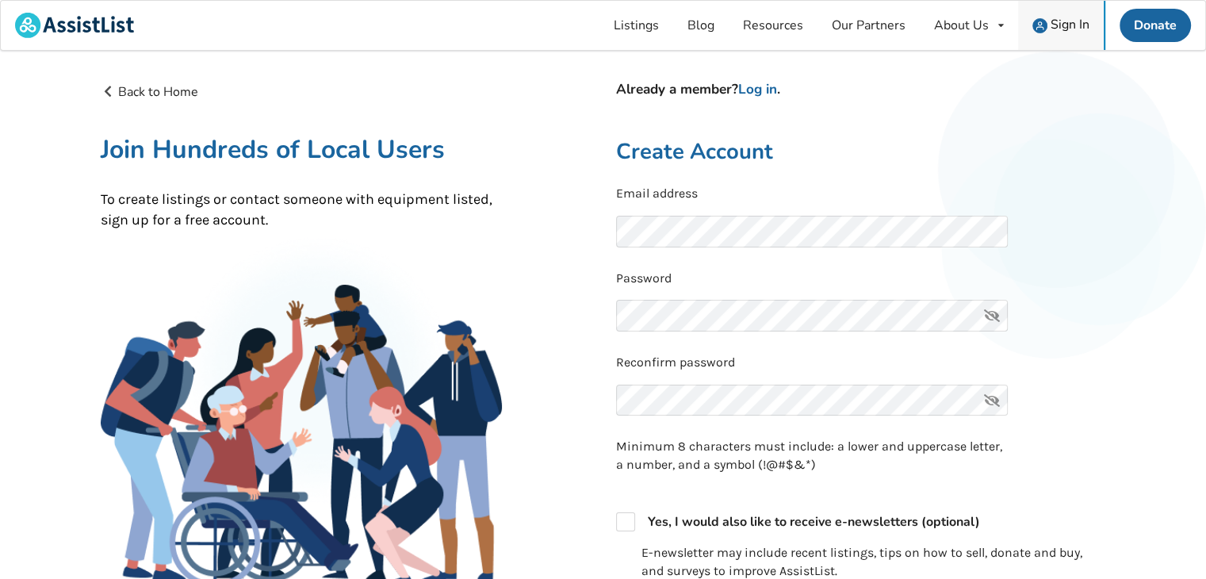
click at [1048, 26] on div "Sign In" at bounding box center [1060, 25] width 57 height 15
click at [993, 316] on icon at bounding box center [992, 316] width 32 height 32
click at [768, 90] on link "Log in" at bounding box center [757, 89] width 39 height 18
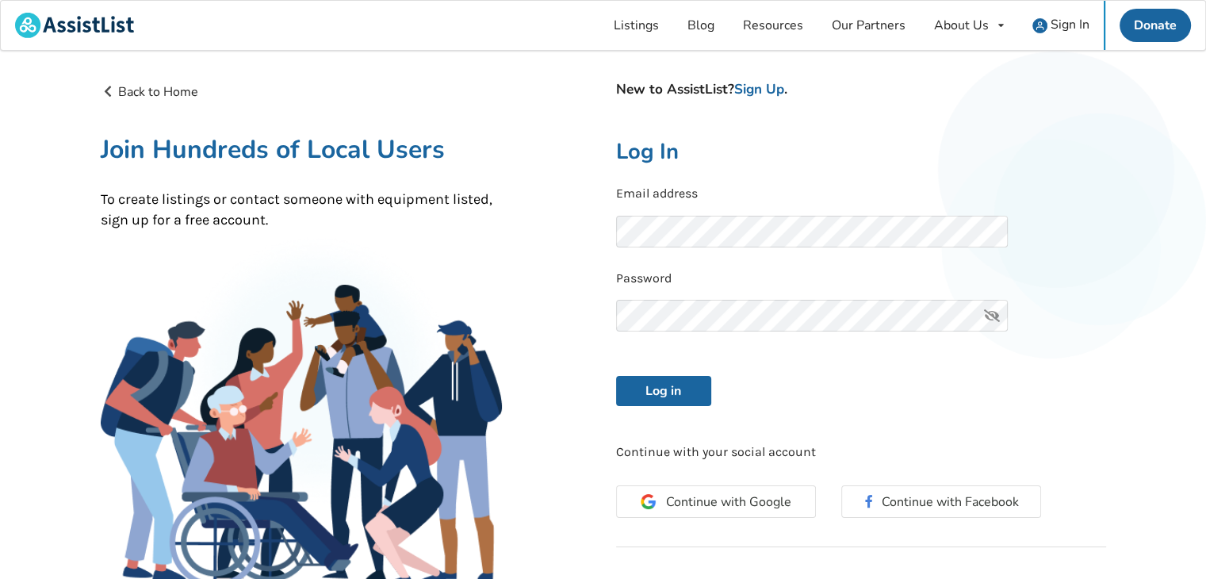
click at [989, 314] on icon at bounding box center [992, 316] width 32 height 32
click at [666, 388] on button "Log in" at bounding box center [663, 391] width 95 height 30
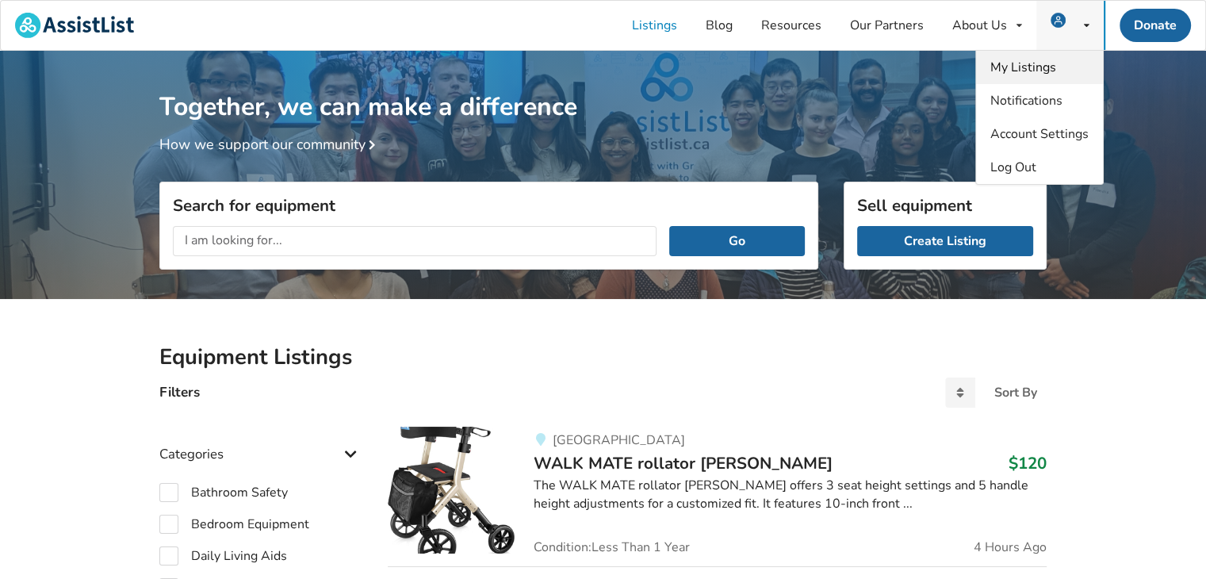
click at [1043, 72] on span "My Listings" at bounding box center [1023, 67] width 66 height 17
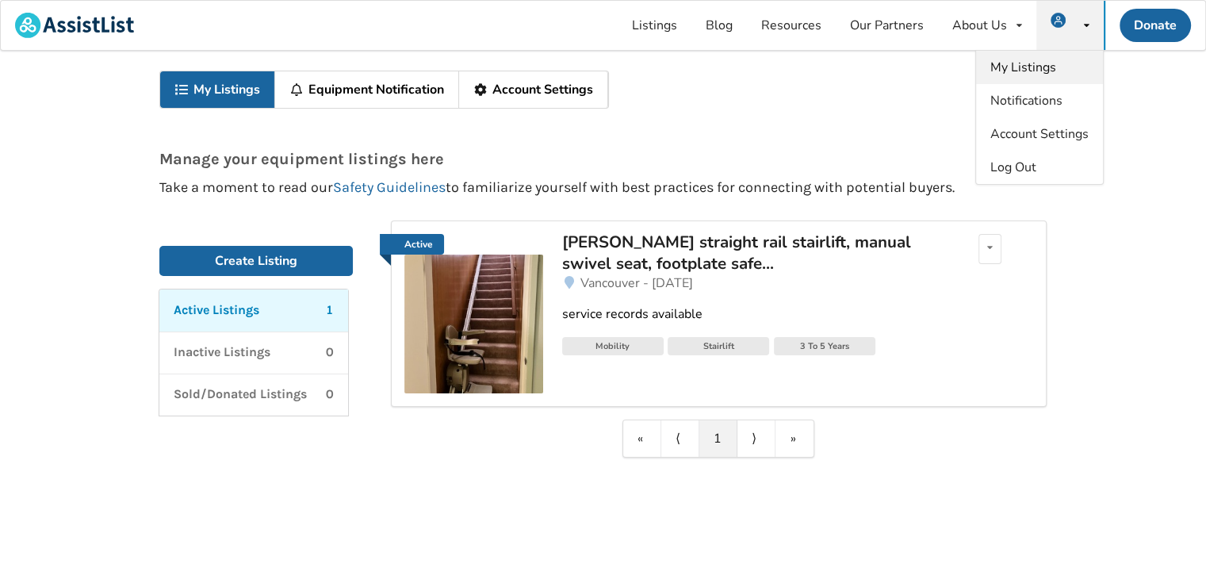
click at [1043, 72] on span "My Listings" at bounding box center [1023, 67] width 66 height 17
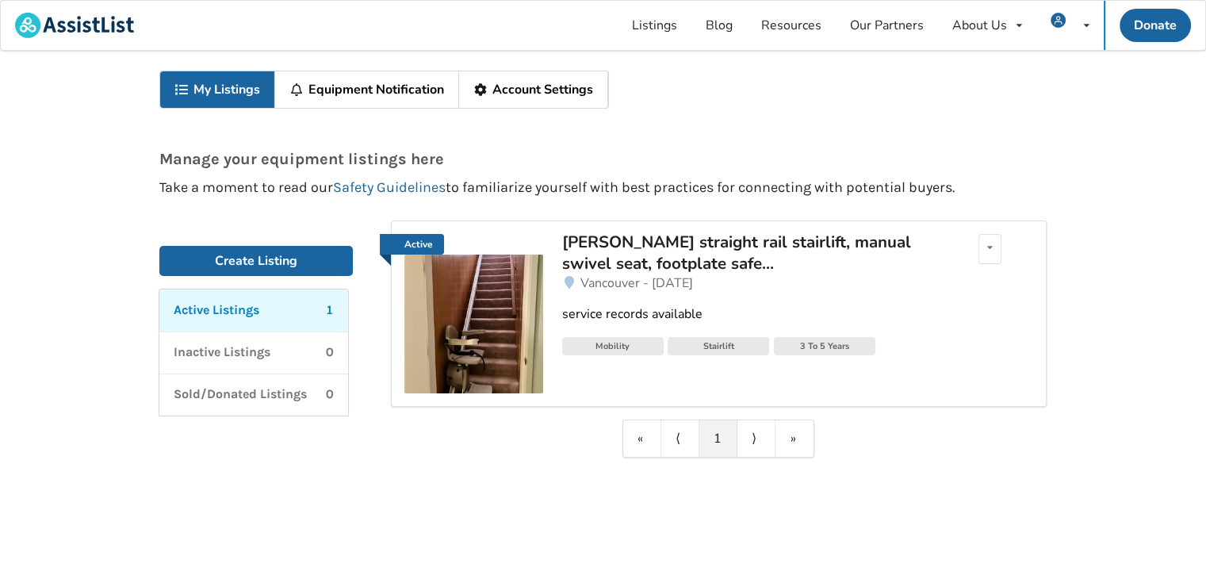
click at [504, 93] on link "Account Settings" at bounding box center [533, 89] width 149 height 36
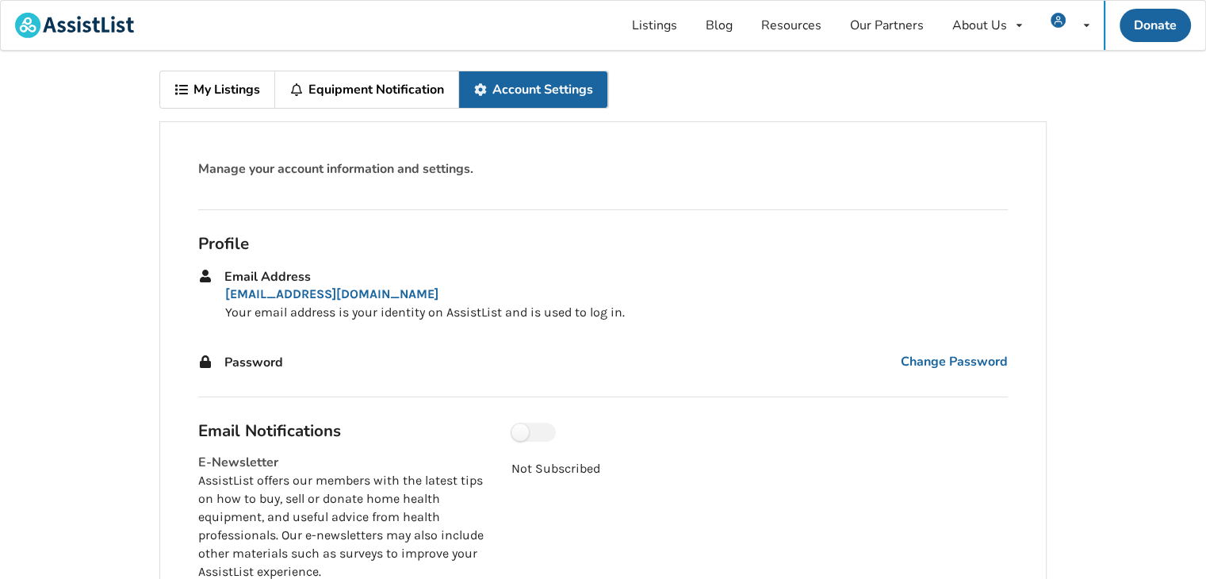
click at [211, 85] on link "My Listings" at bounding box center [217, 89] width 115 height 36
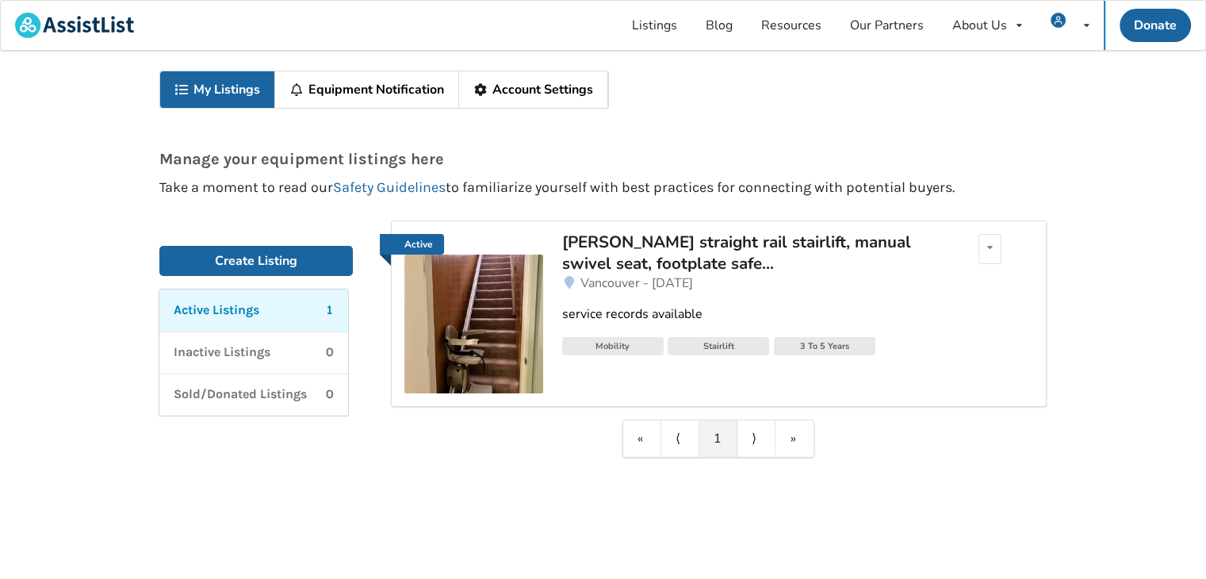
click at [254, 89] on link "My Listings" at bounding box center [217, 89] width 115 height 36
click at [255, 313] on p "Active Listings" at bounding box center [217, 310] width 86 height 18
click at [674, 246] on div "[PERSON_NAME] straight rail stairlift, manual swivel seat, footplate safe..." at bounding box center [747, 252] width 370 height 42
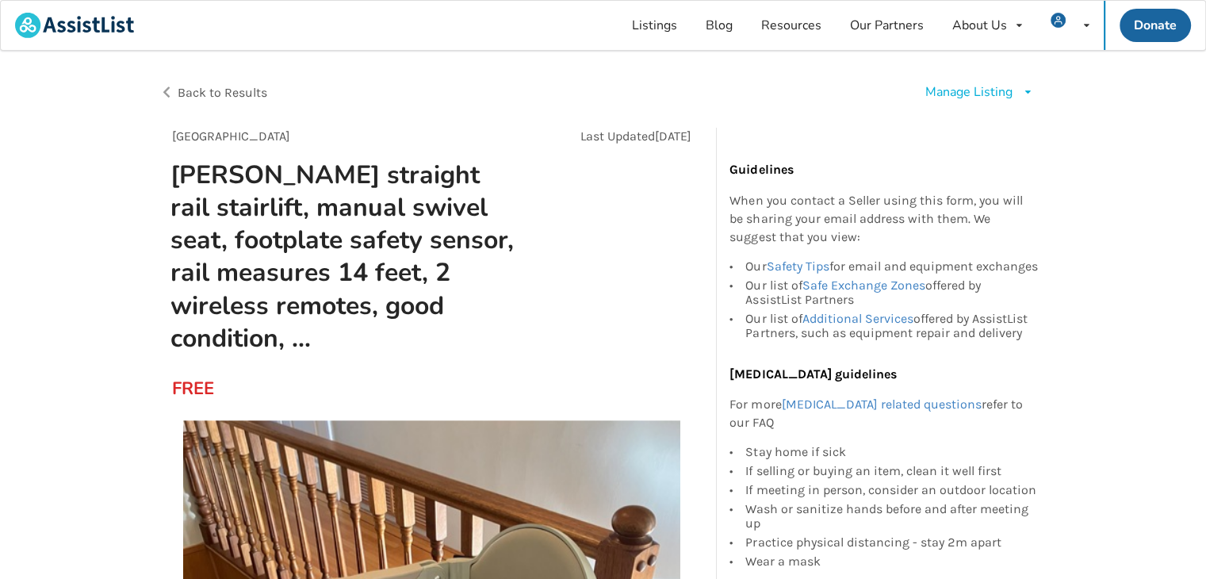
click at [977, 88] on div "Manage Listing" at bounding box center [968, 92] width 87 height 18
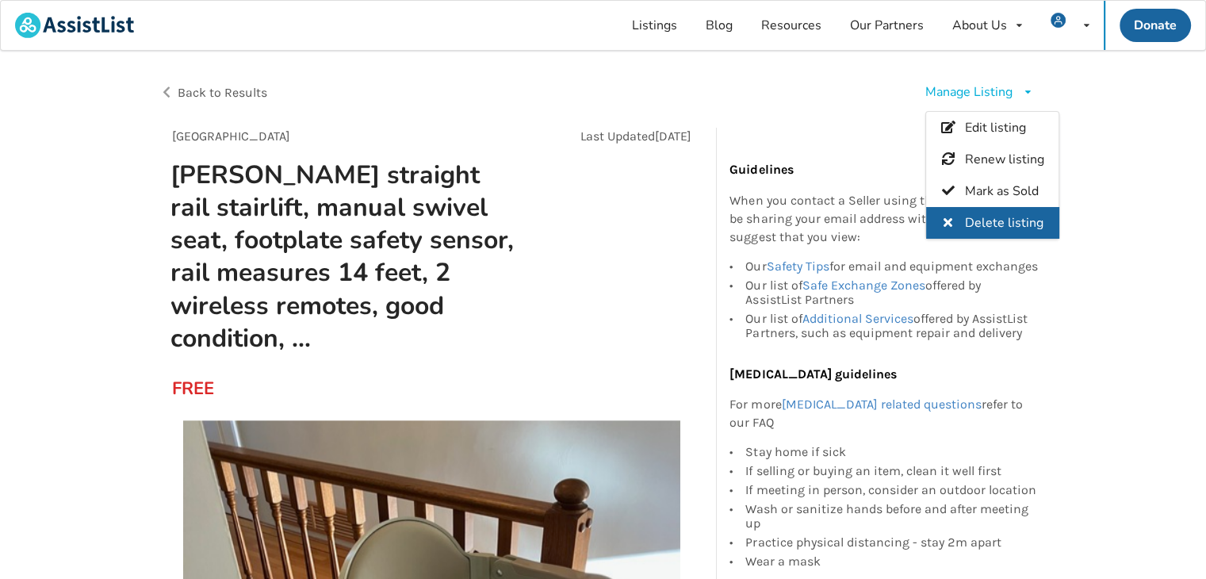
click at [981, 220] on span "Delete listing" at bounding box center [1004, 222] width 78 height 17
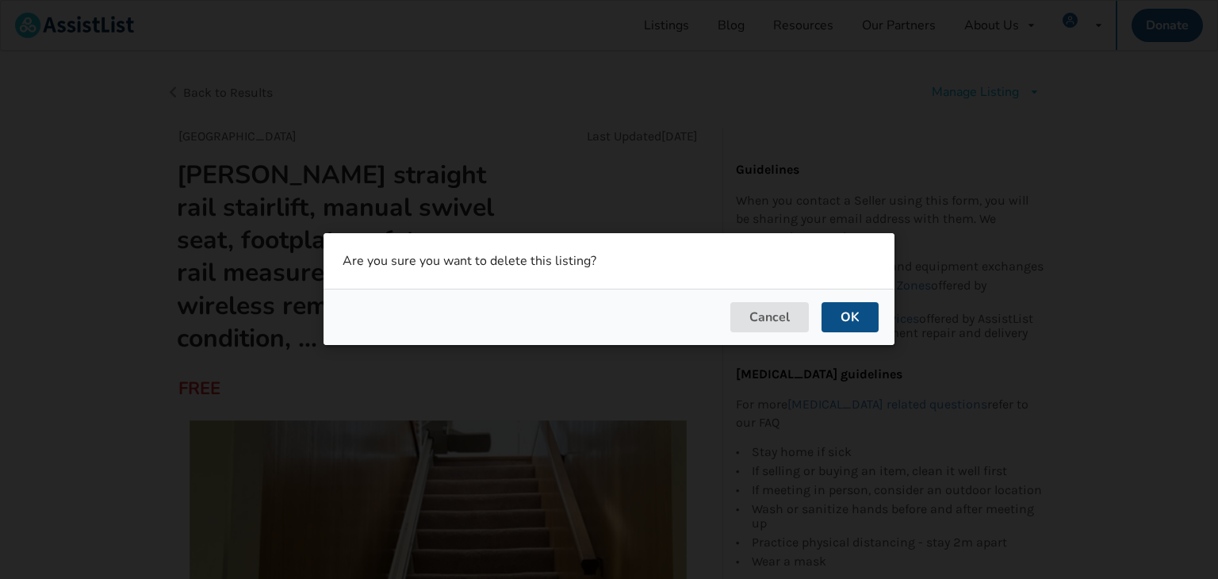
click at [858, 318] on button "OK" at bounding box center [849, 318] width 57 height 30
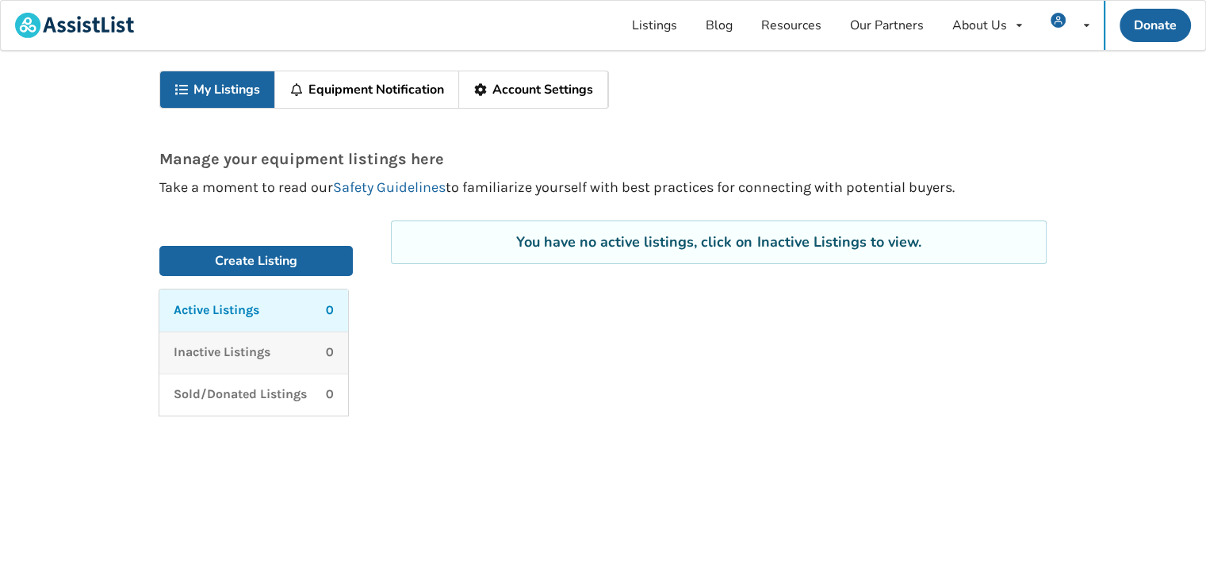
click at [234, 349] on p "Inactive Listings" at bounding box center [222, 352] width 97 height 18
